Goal: Transaction & Acquisition: Purchase product/service

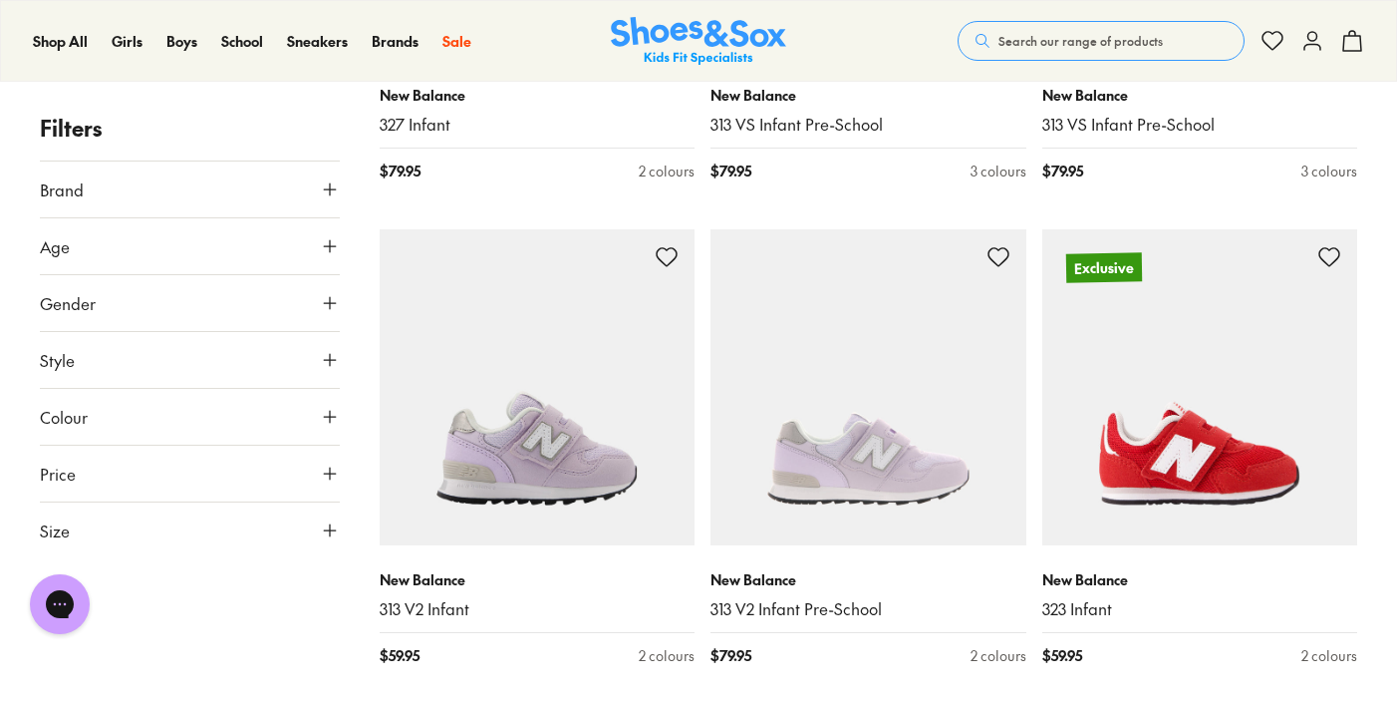
scroll to position [4636, 0]
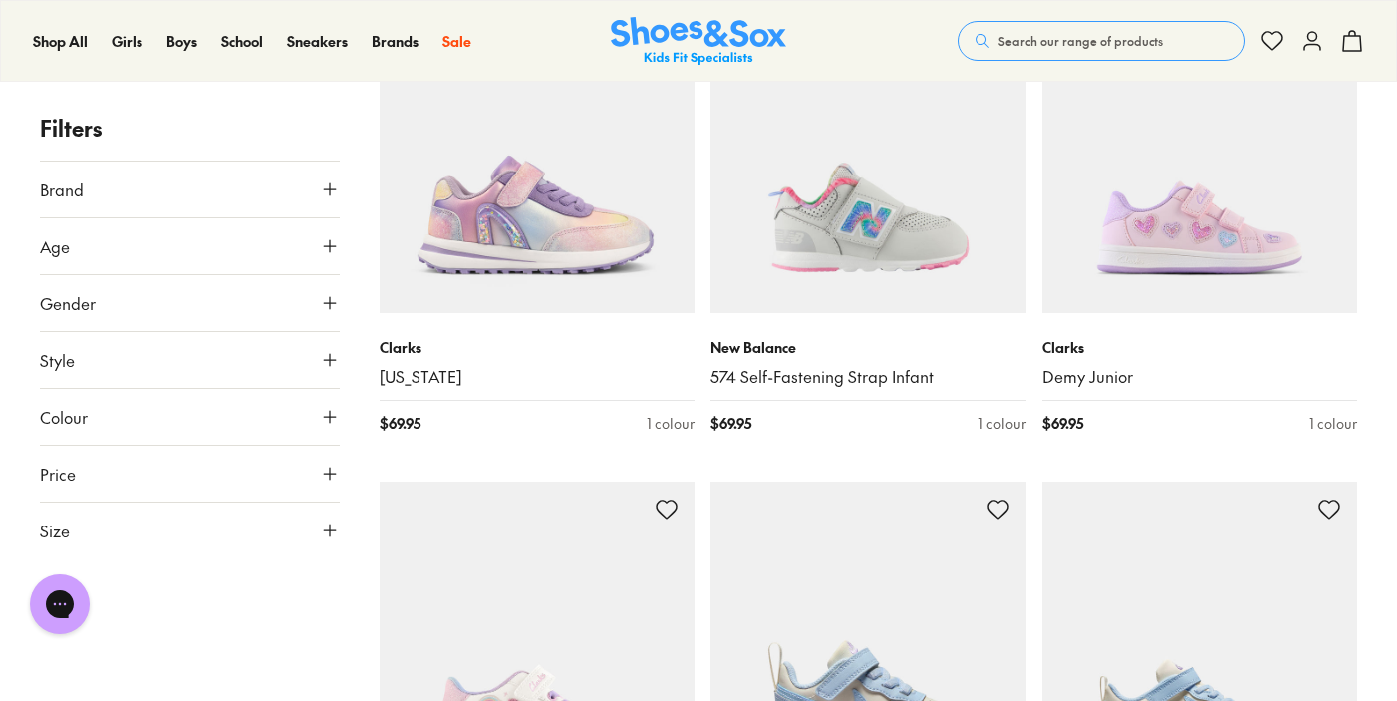
scroll to position [987, 0]
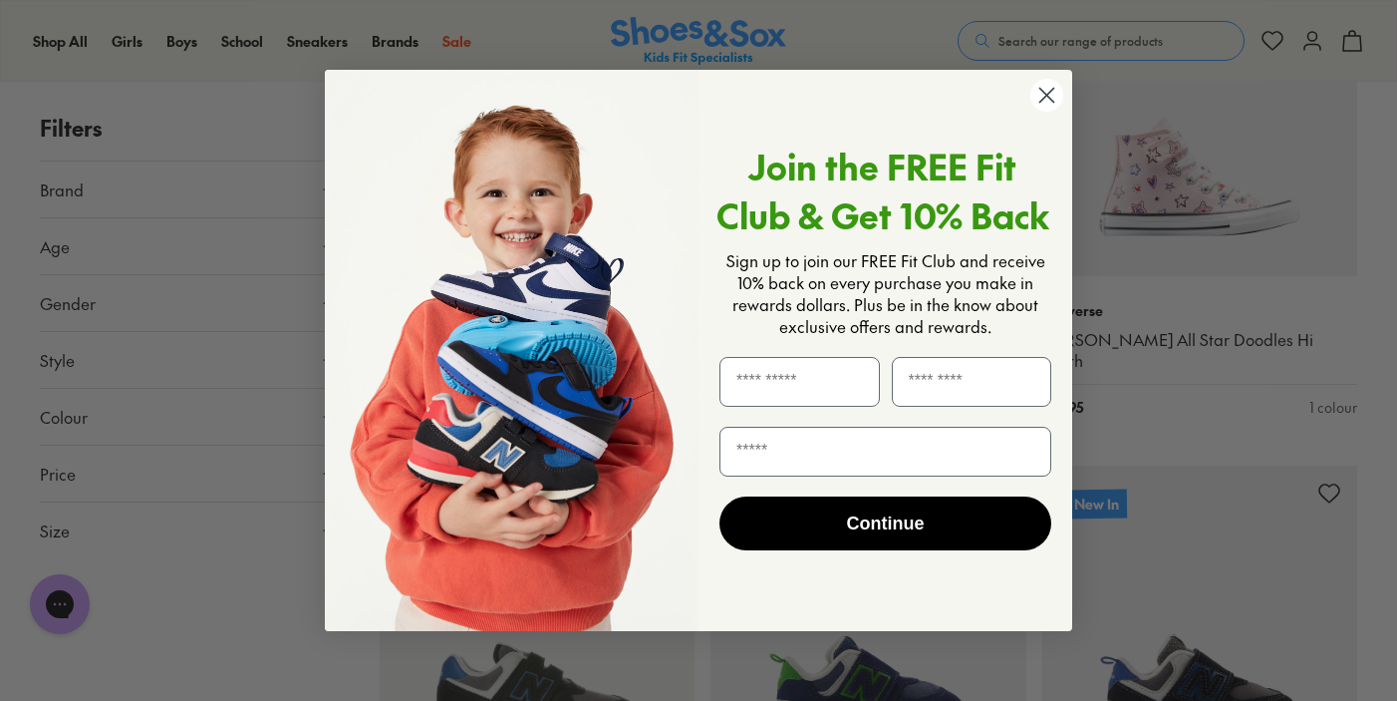
click at [1041, 94] on circle "Close dialog" at bounding box center [1047, 95] width 33 height 33
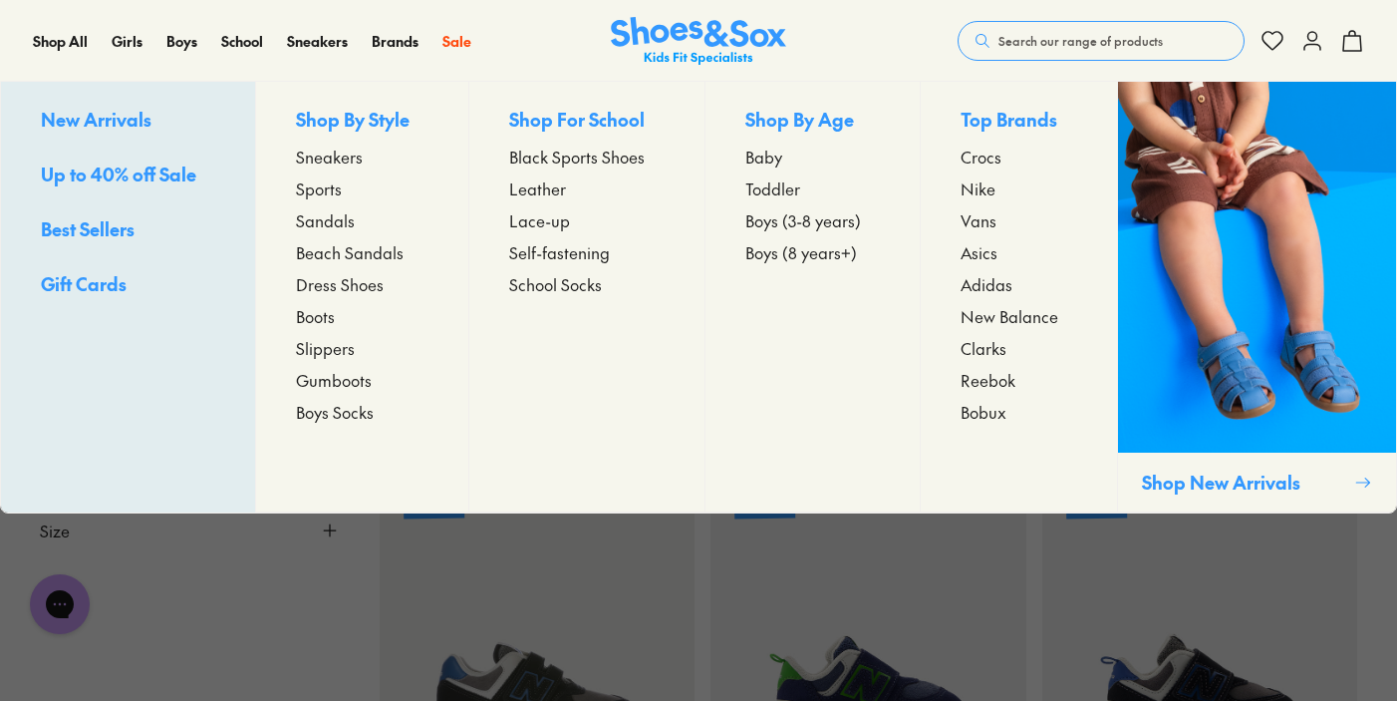
click at [310, 158] on span "Sneakers" at bounding box center [329, 157] width 67 height 24
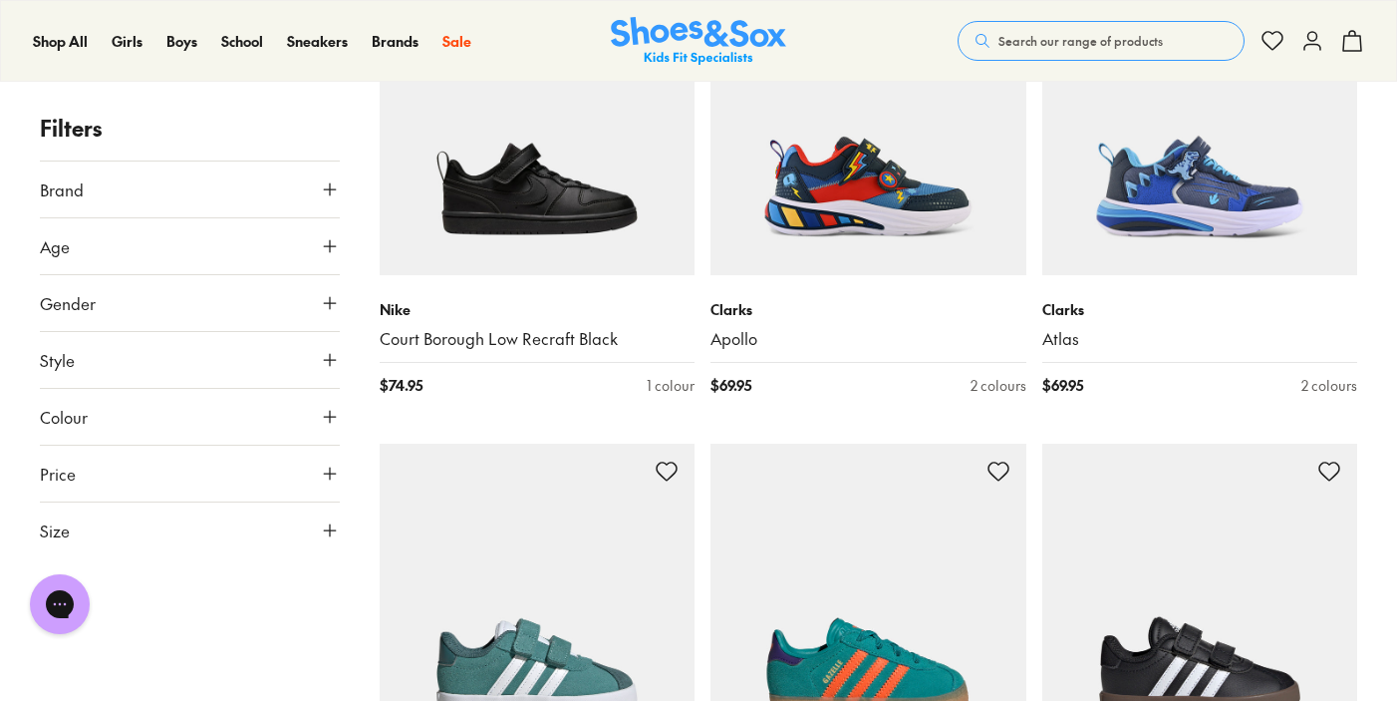
scroll to position [2881, 0]
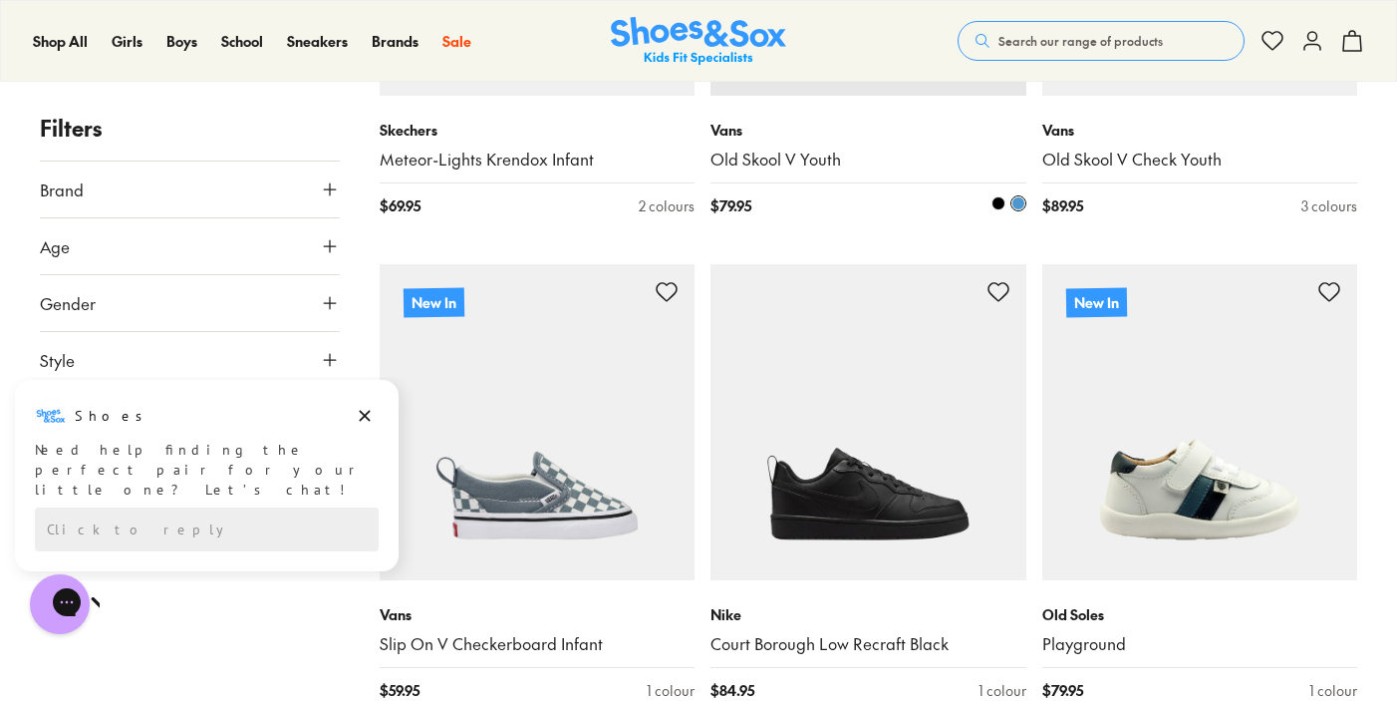
scroll to position [8887, 0]
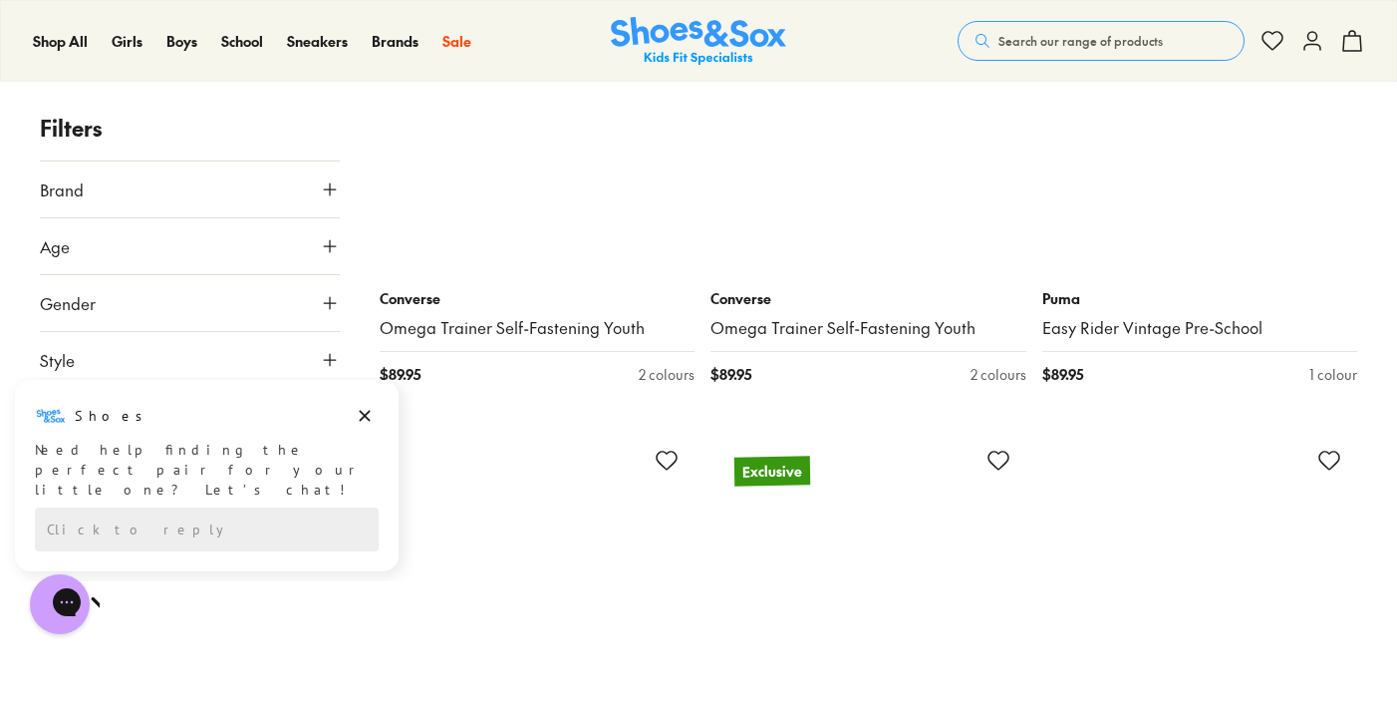
scroll to position [12204, 1]
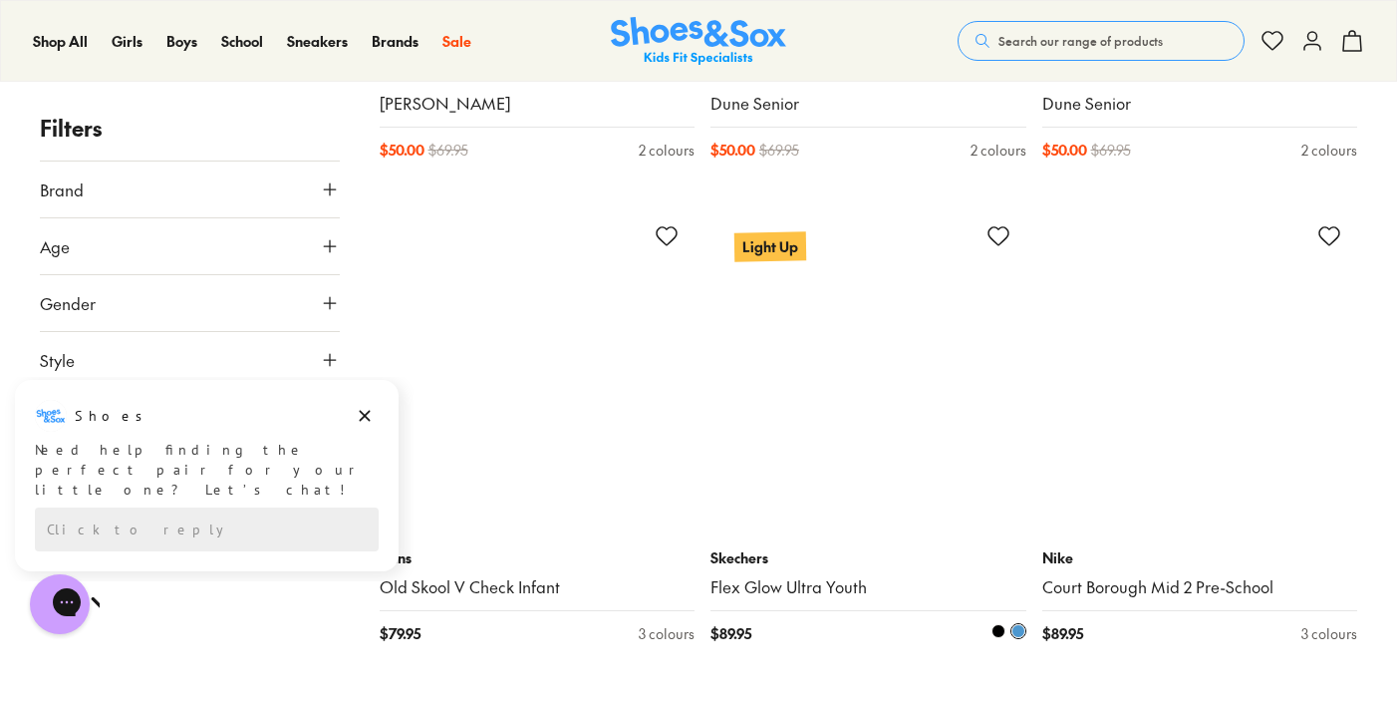
scroll to position [18642, 0]
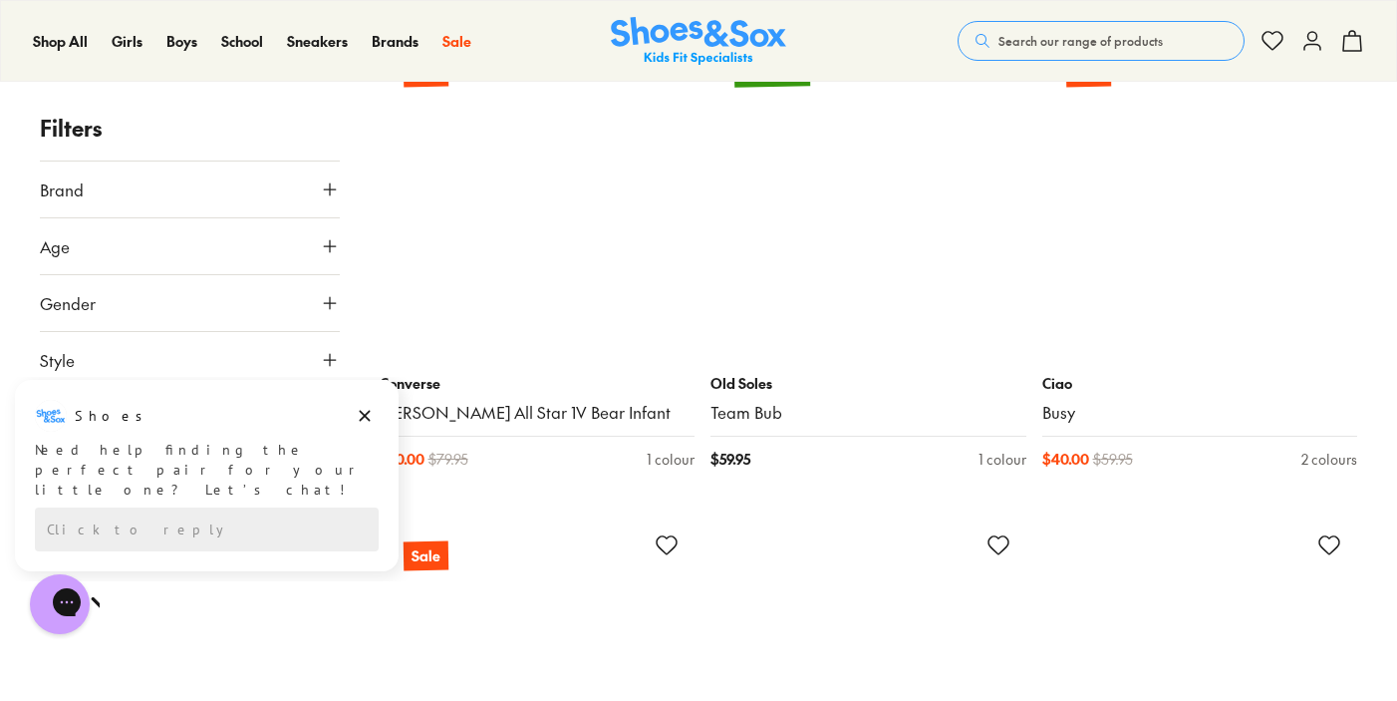
scroll to position [22195, 0]
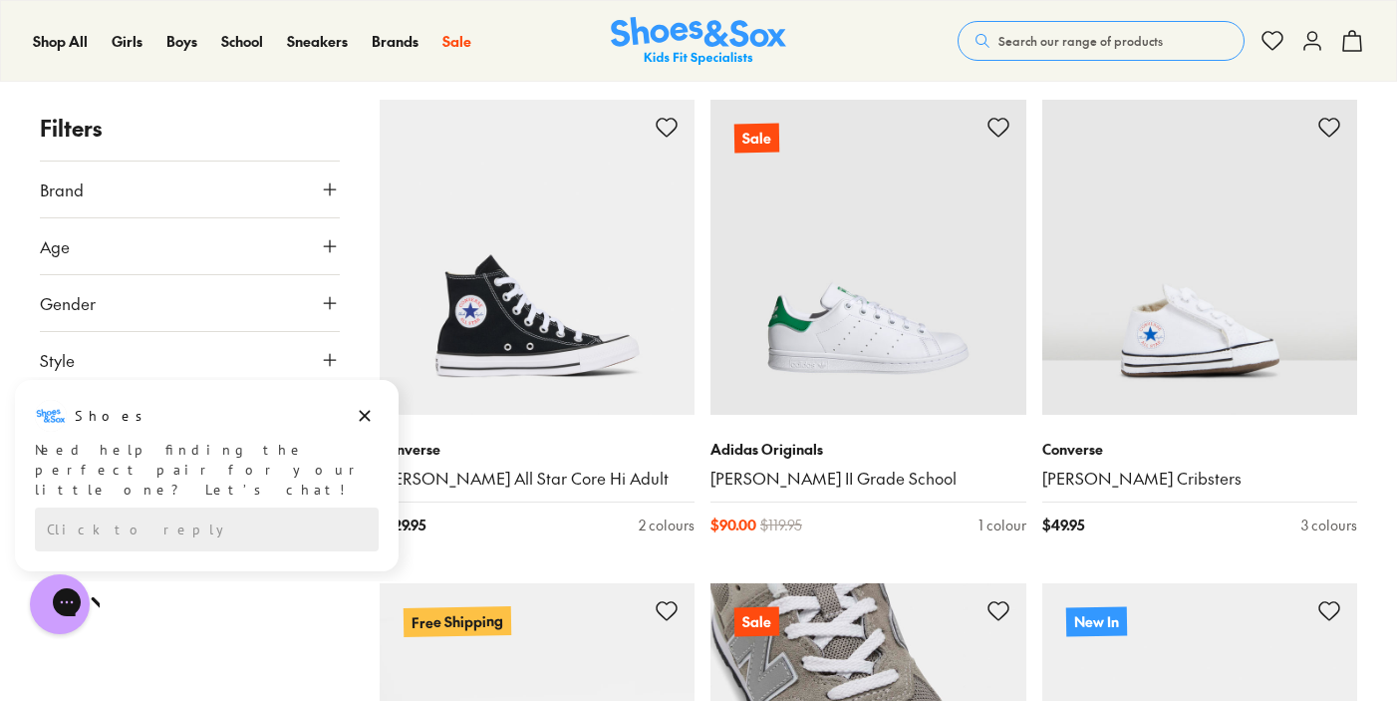
scroll to position [29438, 0]
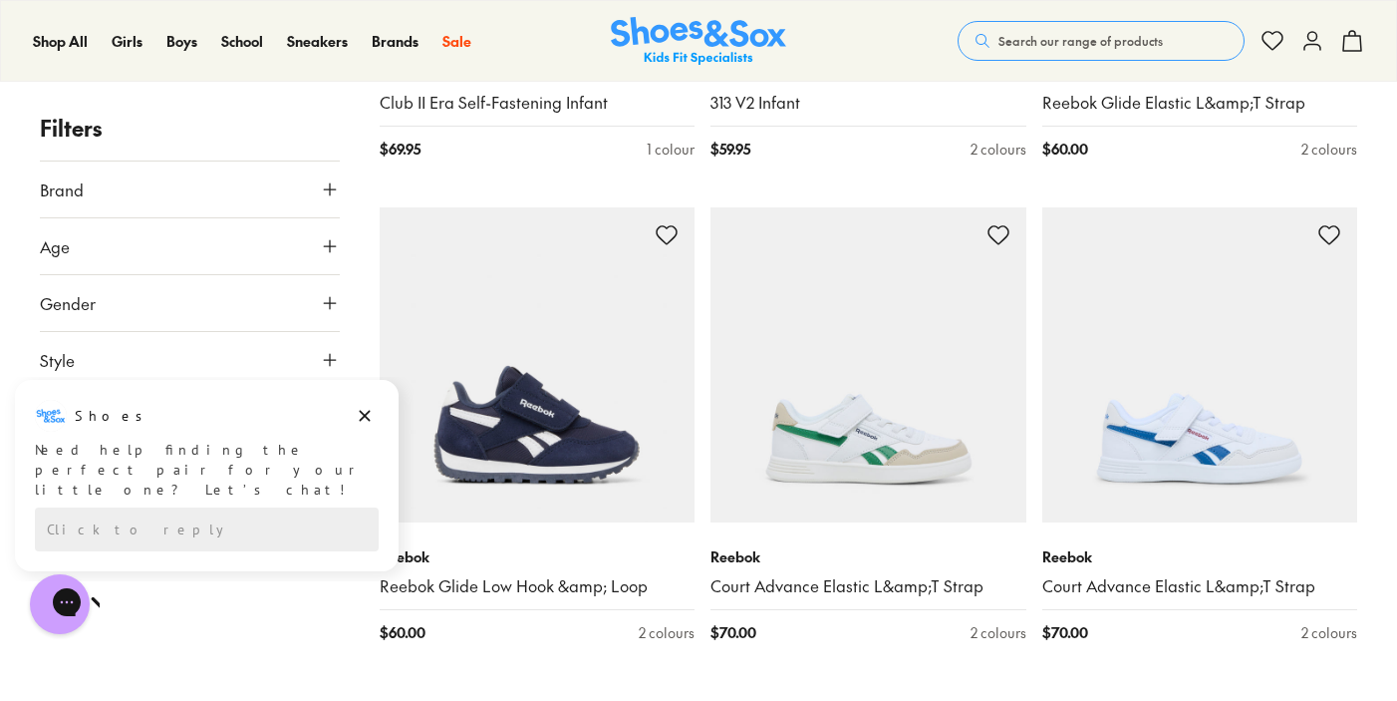
scroll to position [30805, 0]
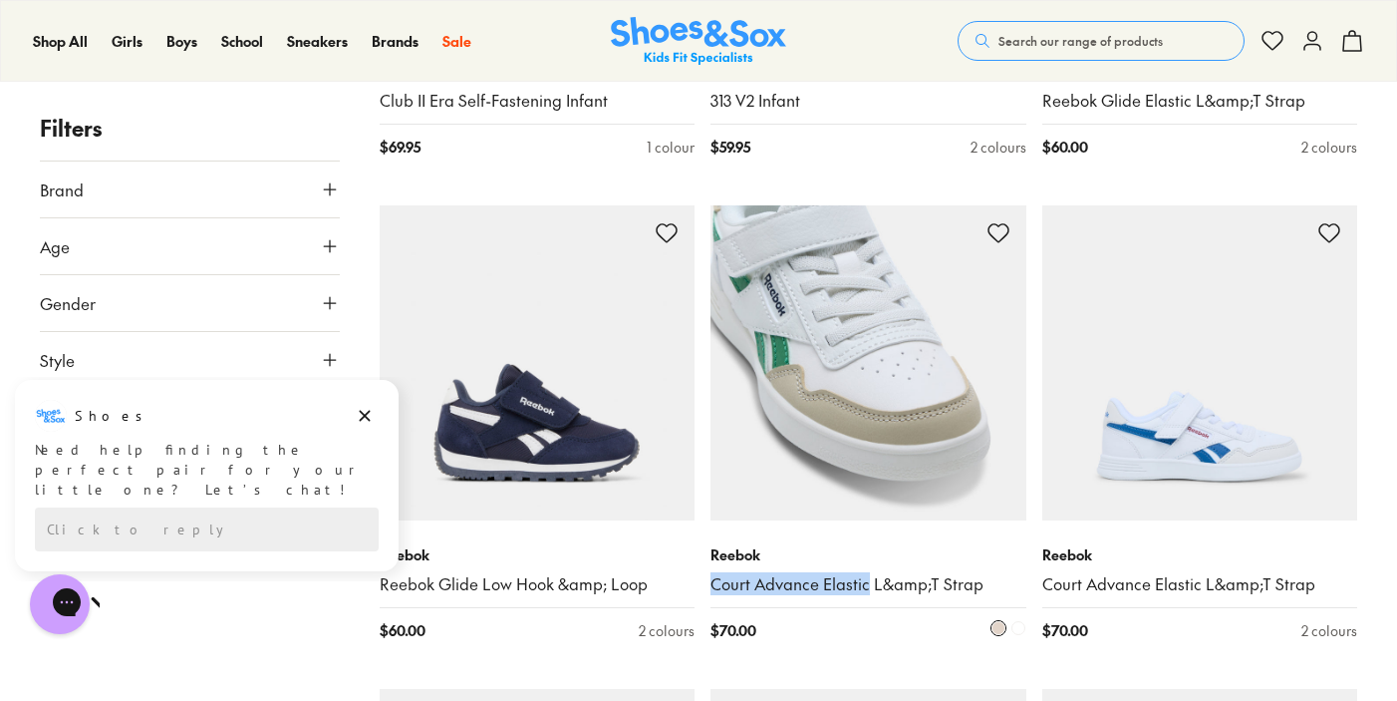
drag, startPoint x: 707, startPoint y: 452, endPoint x: 867, endPoint y: 461, distance: 160.8
copy link "Court Advance Elastic"
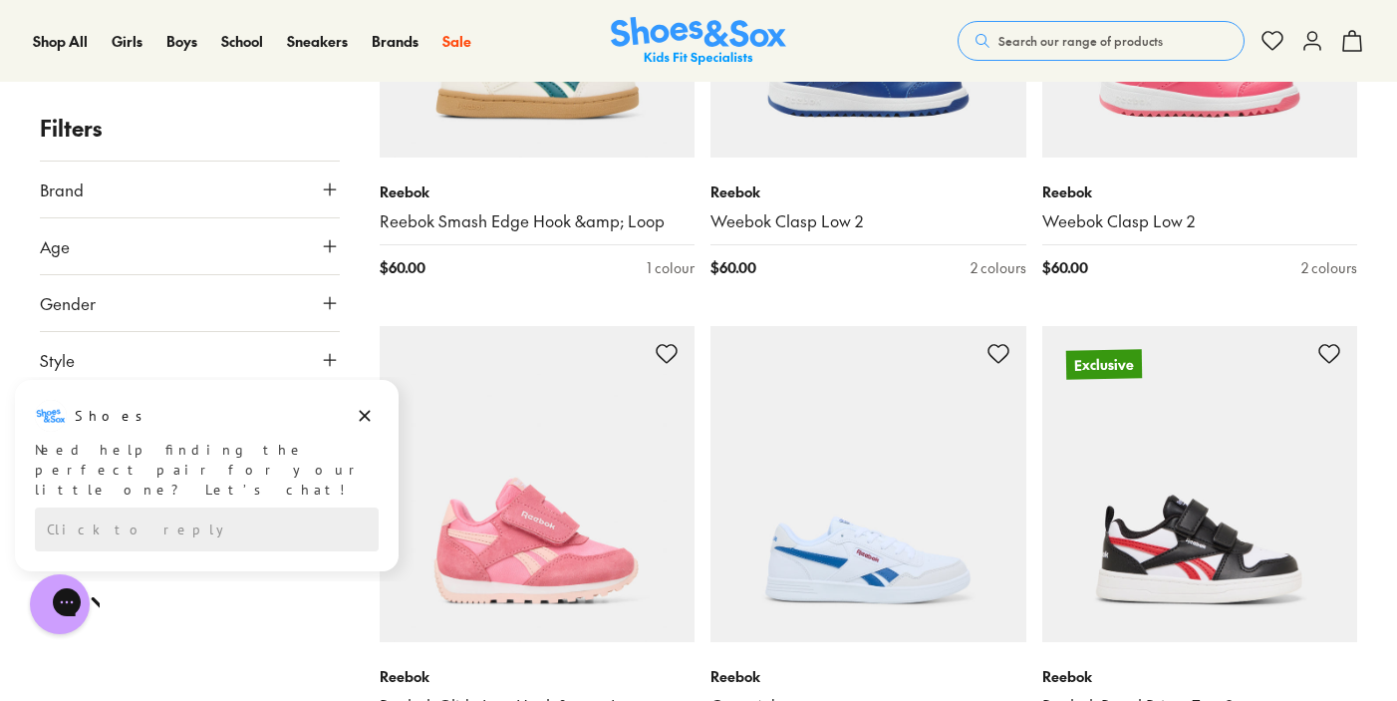
scroll to position [33104, 0]
